Goal: Transaction & Acquisition: Purchase product/service

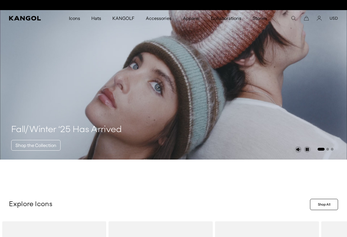
scroll to position [0, 116]
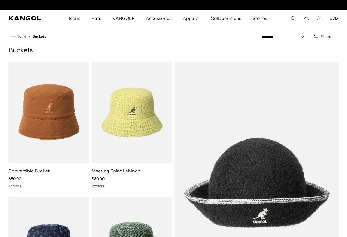
scroll to position [0, 116]
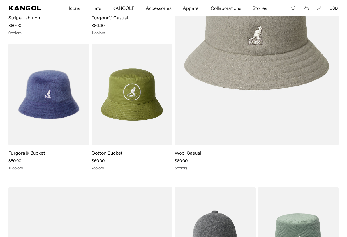
scroll to position [0, 116]
